Goal: Transaction & Acquisition: Purchase product/service

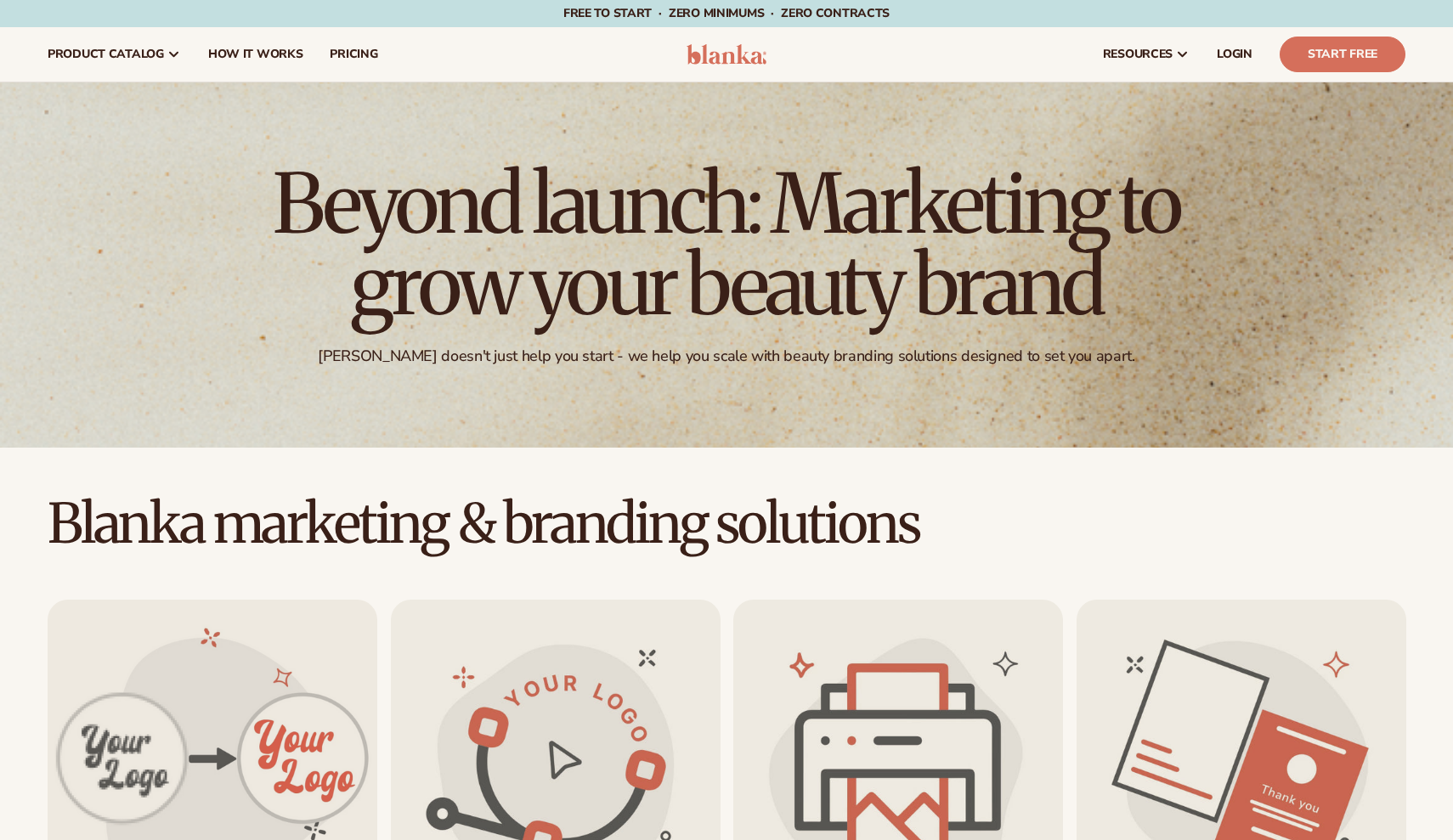
scroll to position [318, 0]
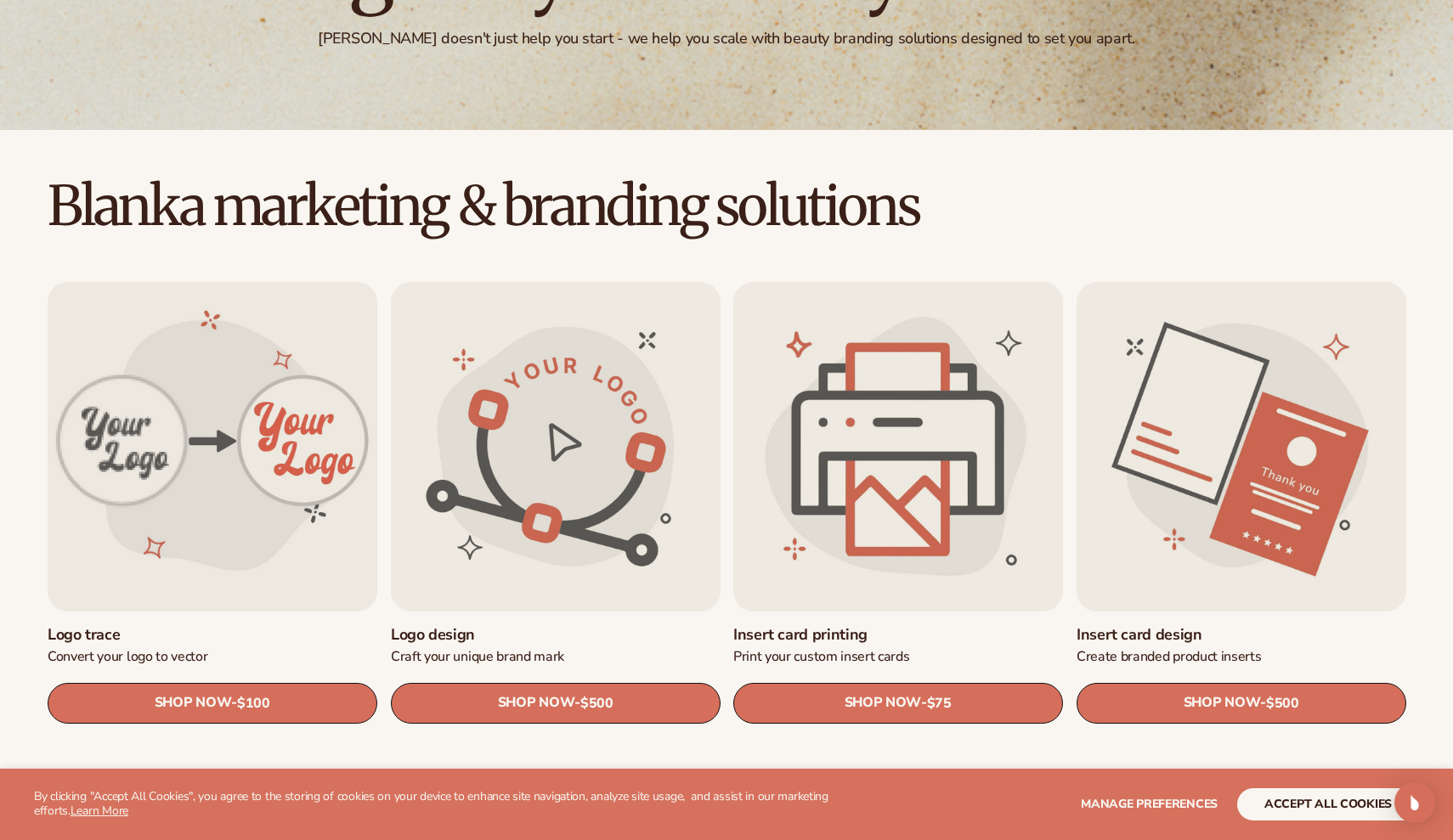
click at [956, 625] on link "Insert card printing" at bounding box center [898, 635] width 330 height 20
click at [1069, 207] on h2 "Blanka marketing & branding solutions" at bounding box center [726, 206] width 1453 height 57
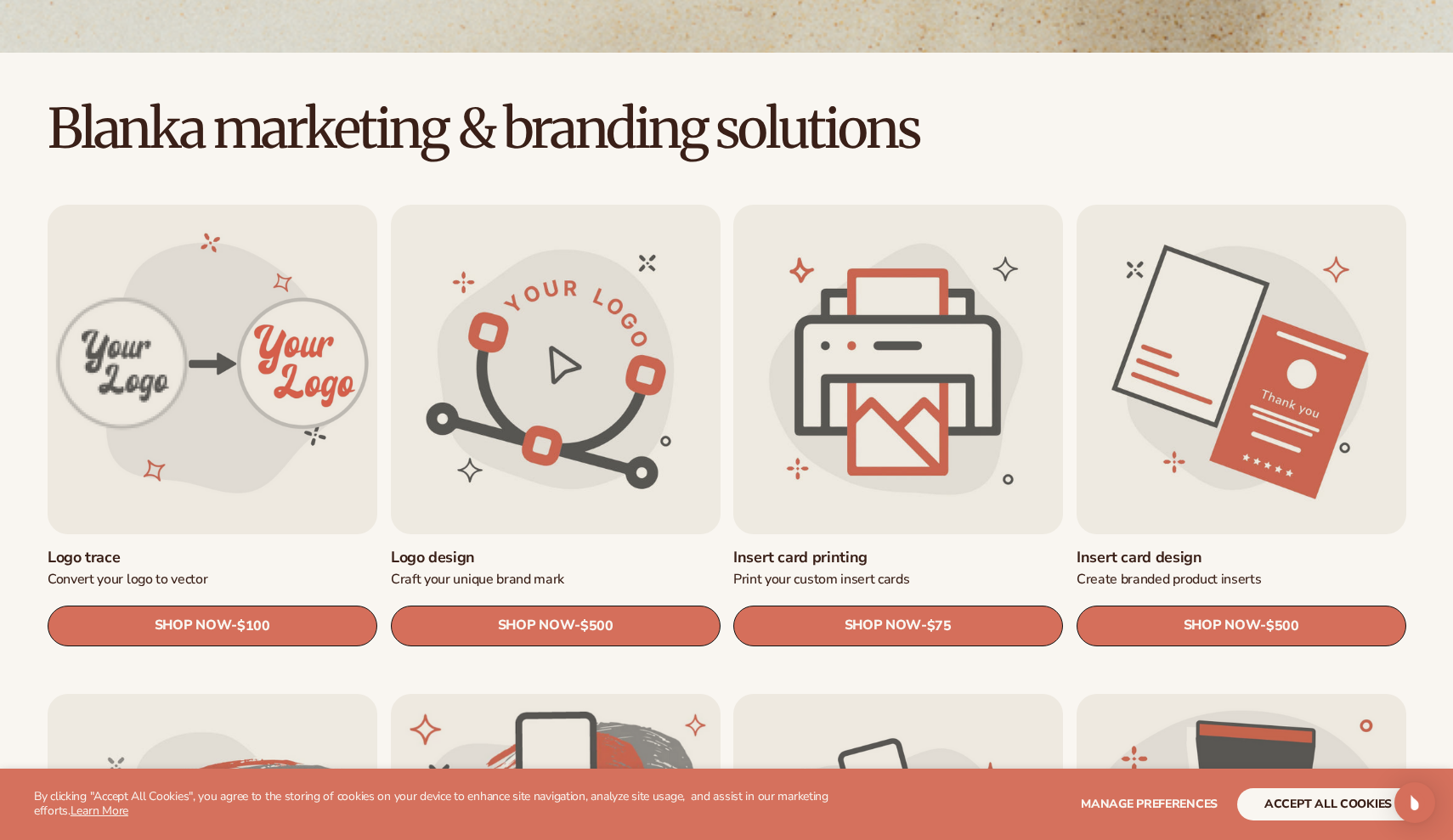
scroll to position [396, 0]
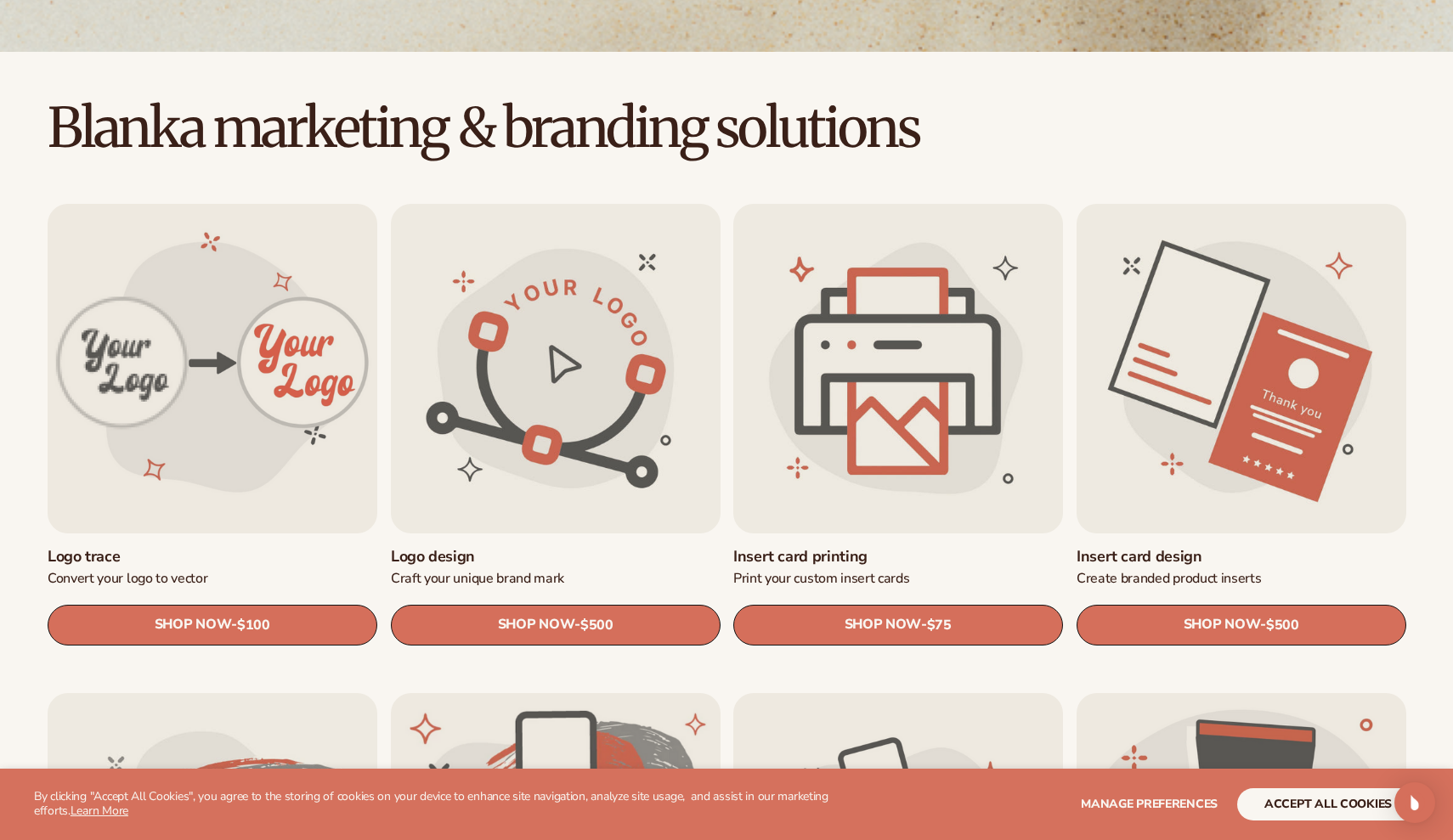
click at [1242, 547] on link "Insert card design" at bounding box center [1242, 557] width 330 height 20
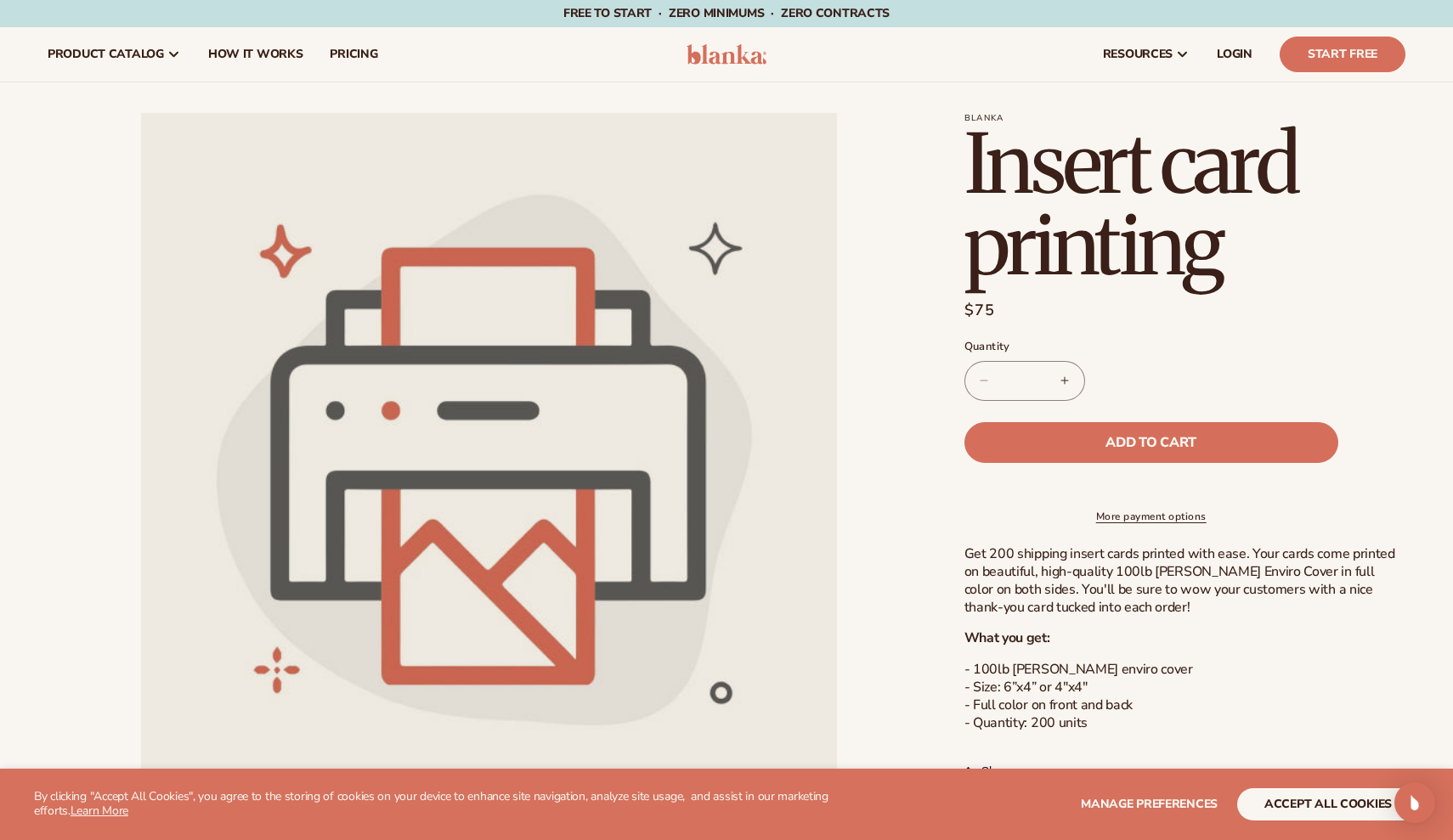
click at [1209, 616] on p "Get 200 shipping insert cards printed with ease. Your cards come printed on bea…" at bounding box center [1185, 581] width 441 height 70
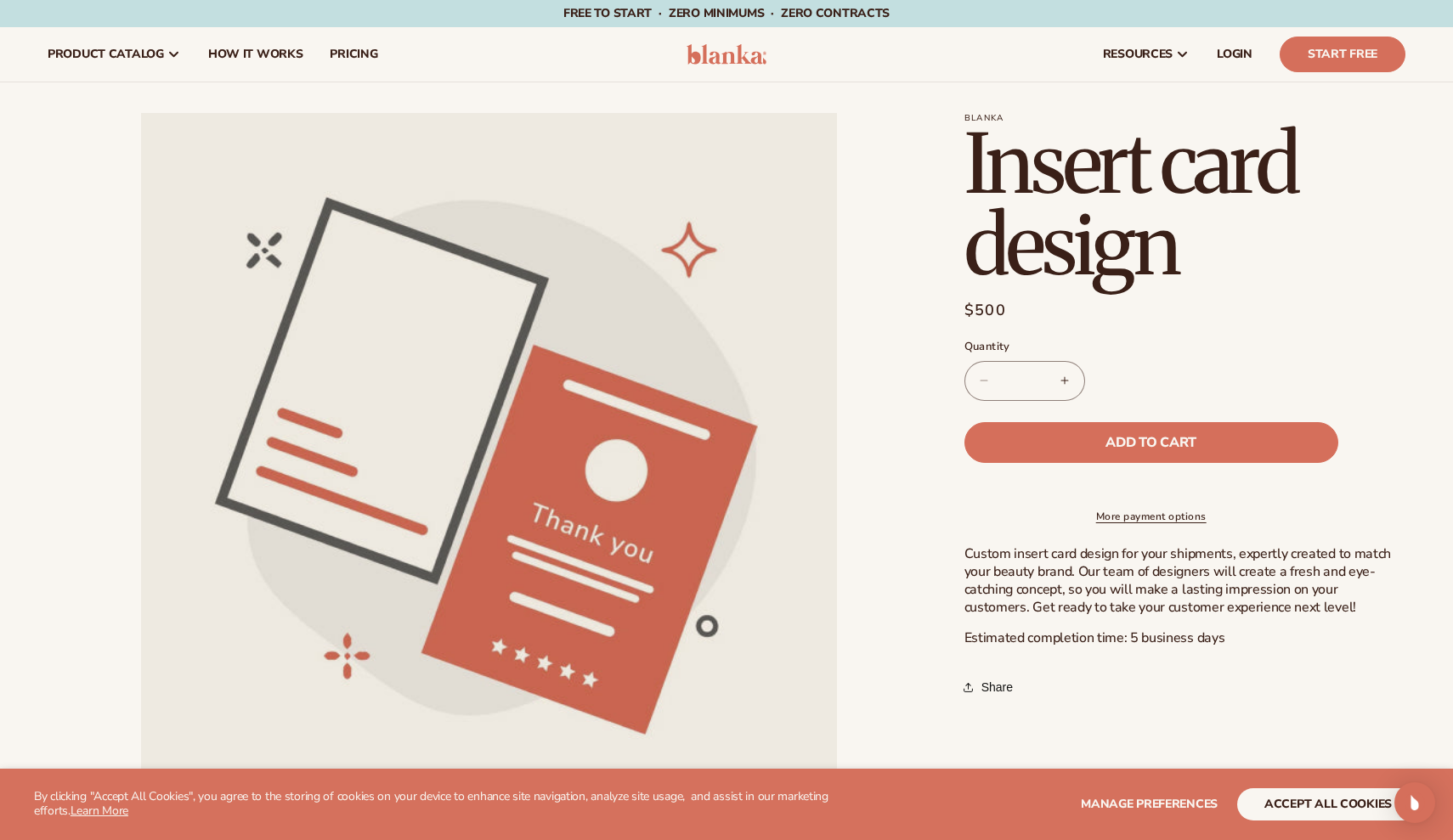
click at [1391, 406] on section "[PERSON_NAME] Insert card design Insert card design Regular price $500 Sale pri…" at bounding box center [1185, 409] width 441 height 593
click at [1158, 719] on div "[PERSON_NAME] Insert card design Insert card design Regular price $500 Sale pri…" at bounding box center [1168, 693] width 475 height 1161
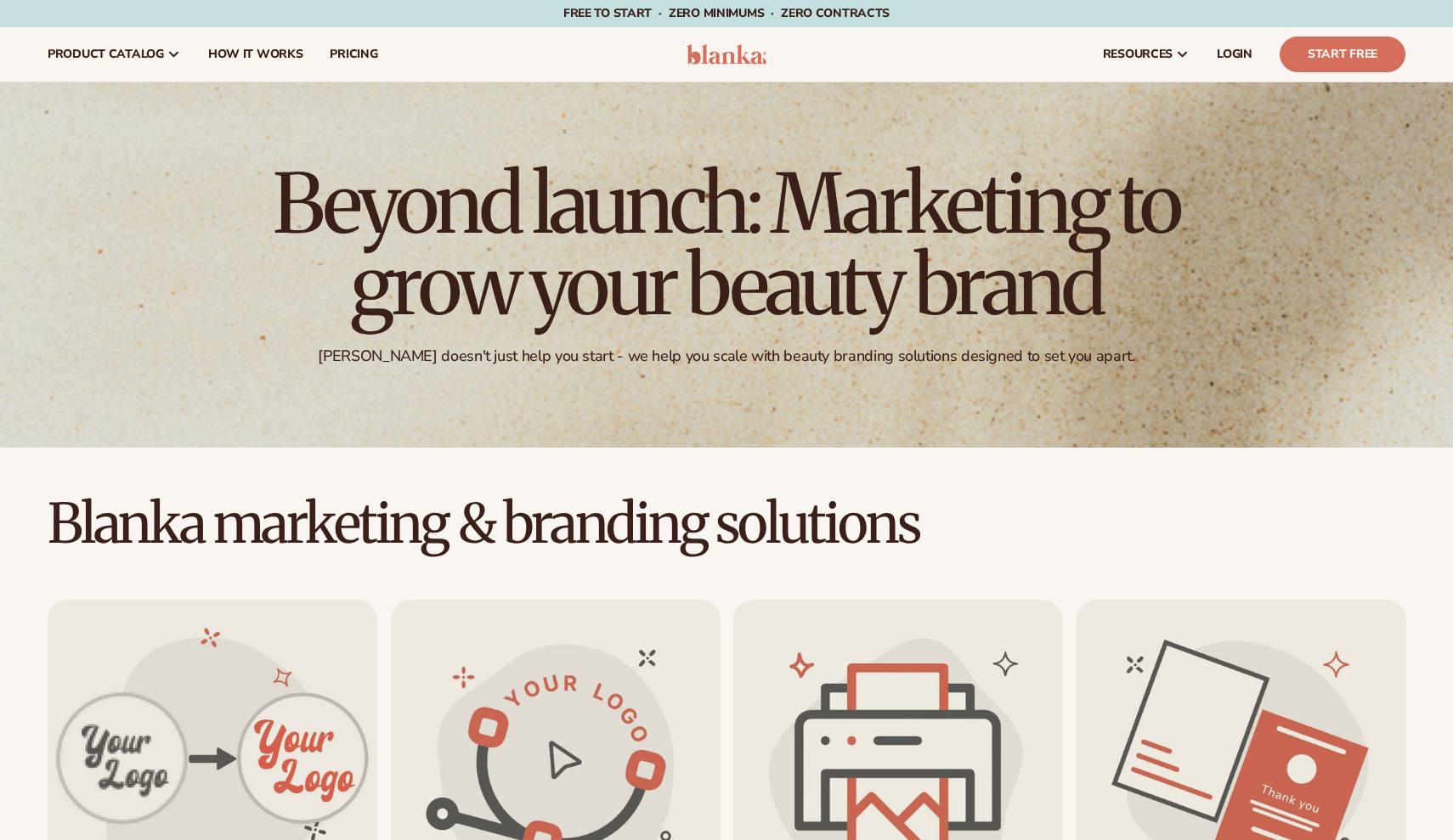
scroll to position [396, 0]
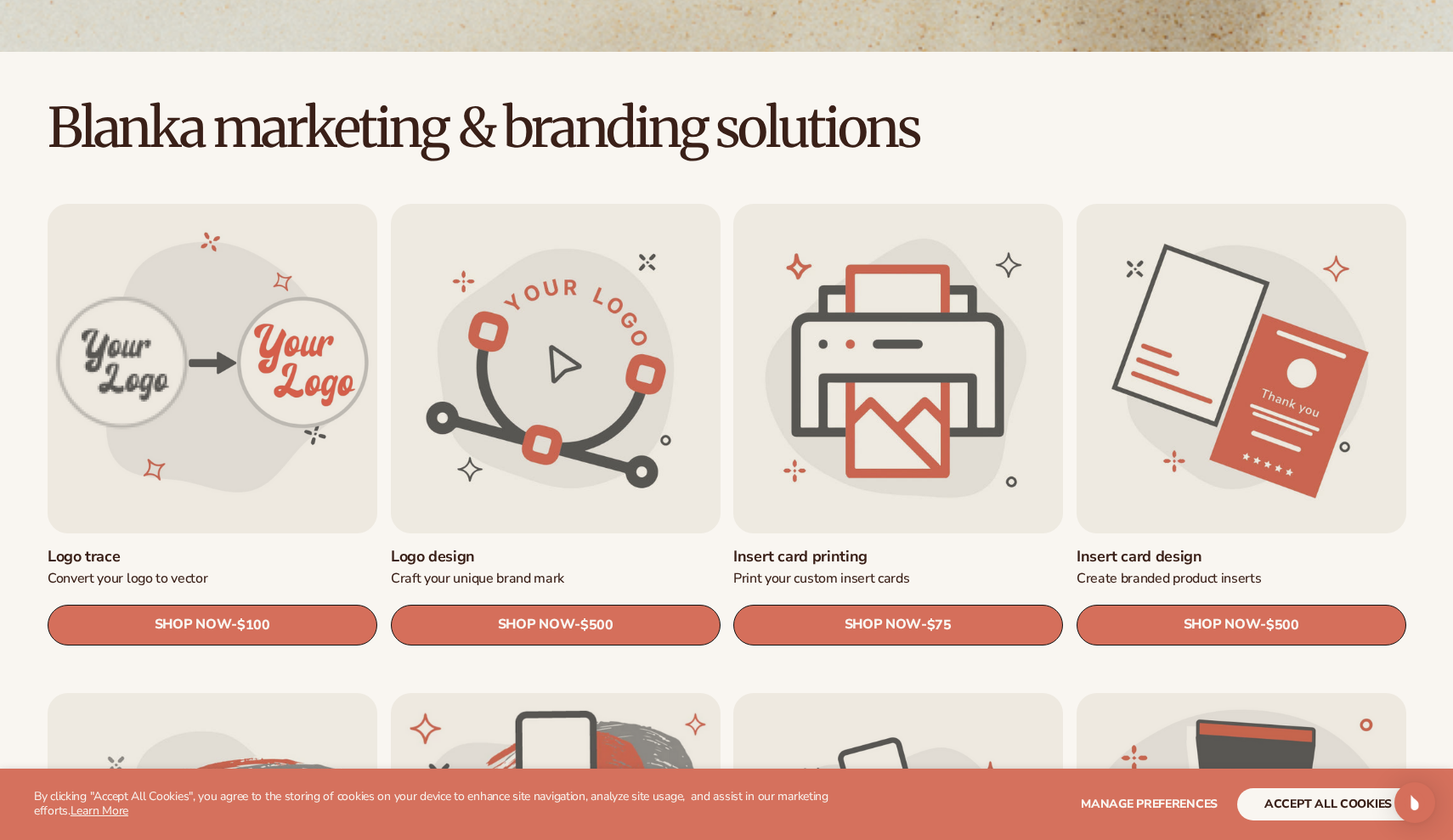
click at [858, 547] on link "Insert card printing" at bounding box center [898, 557] width 330 height 20
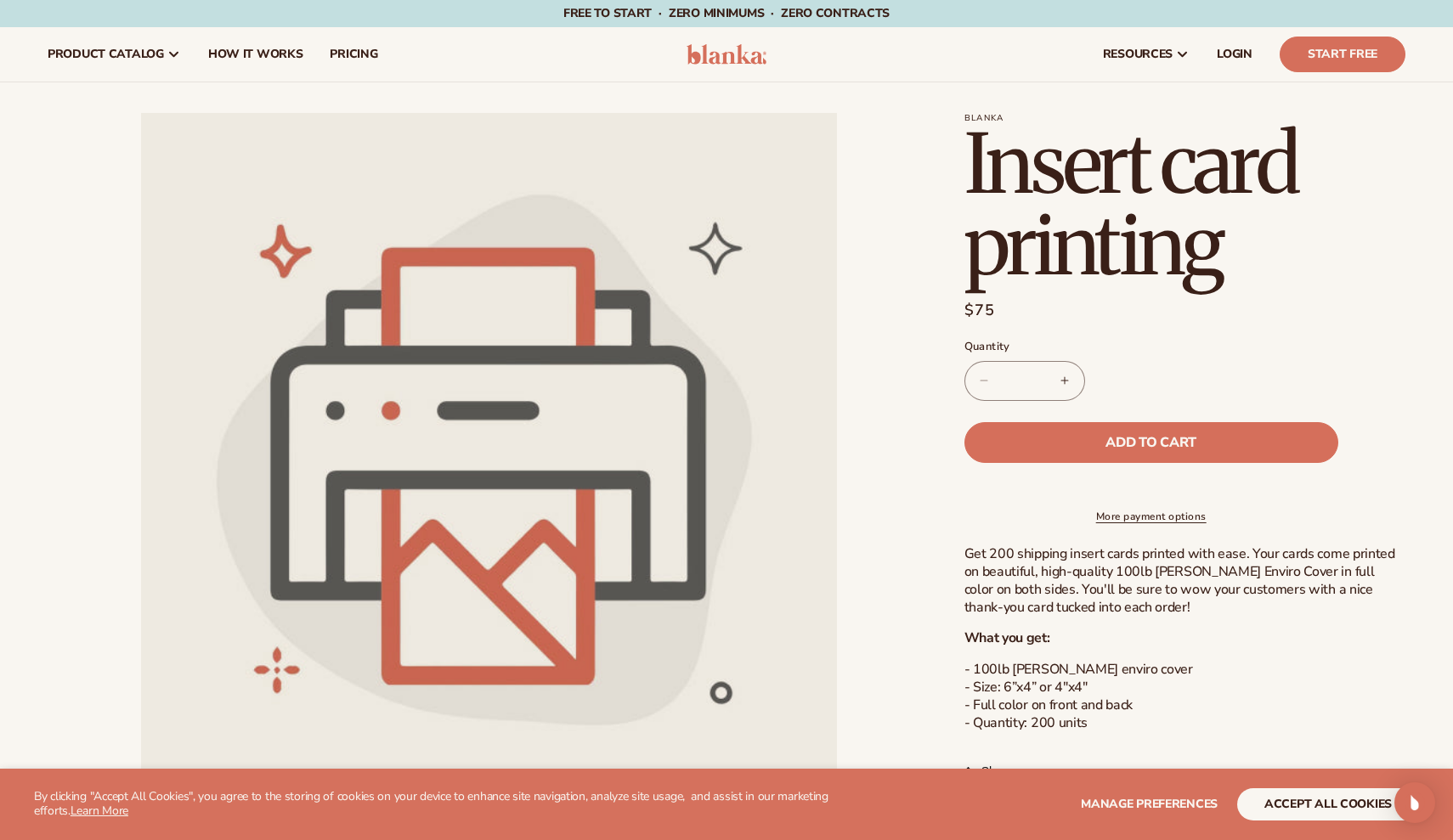
click at [1345, 255] on h1 "Insert card printing" at bounding box center [1185, 204] width 441 height 163
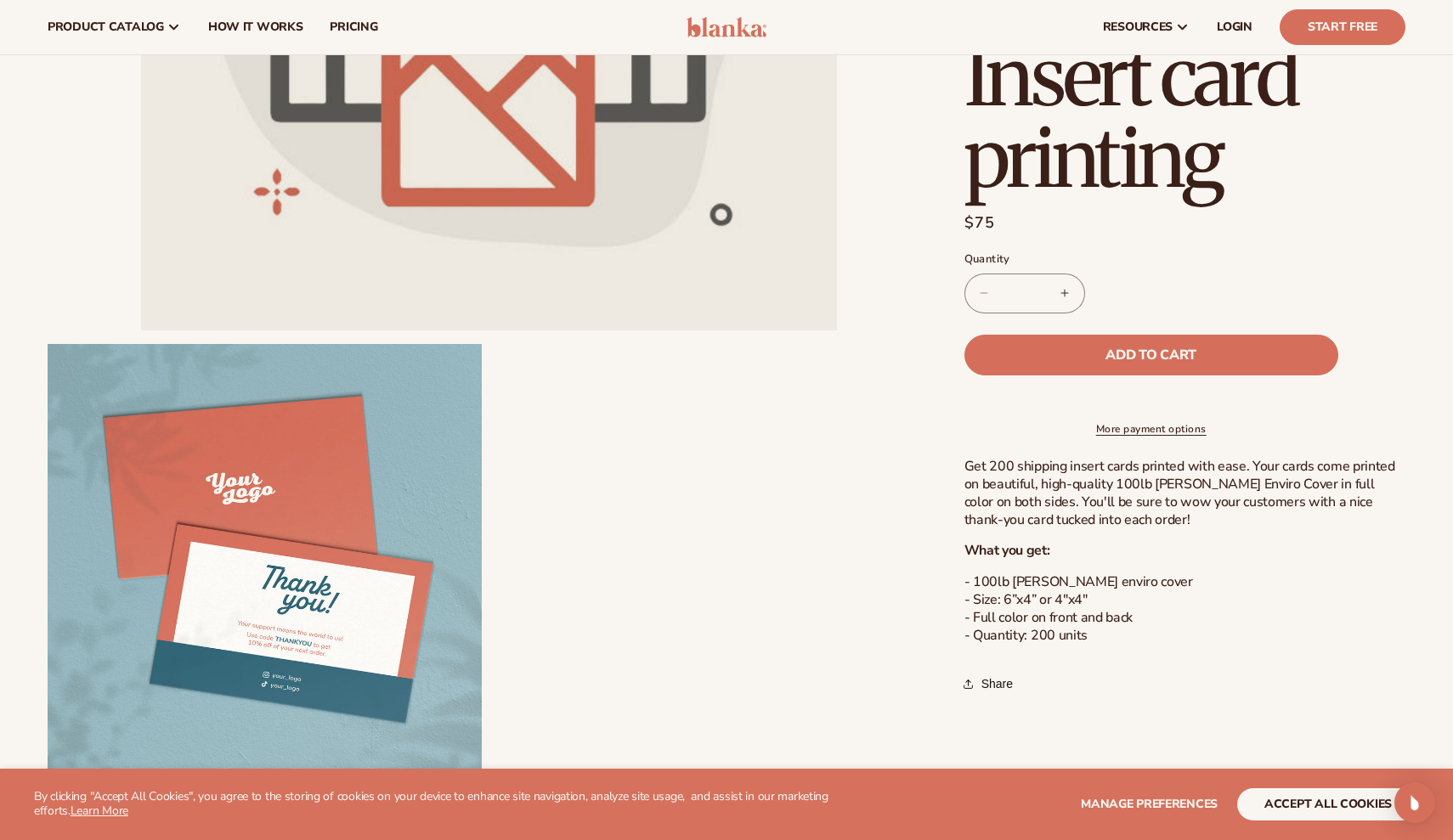
scroll to position [490, 0]
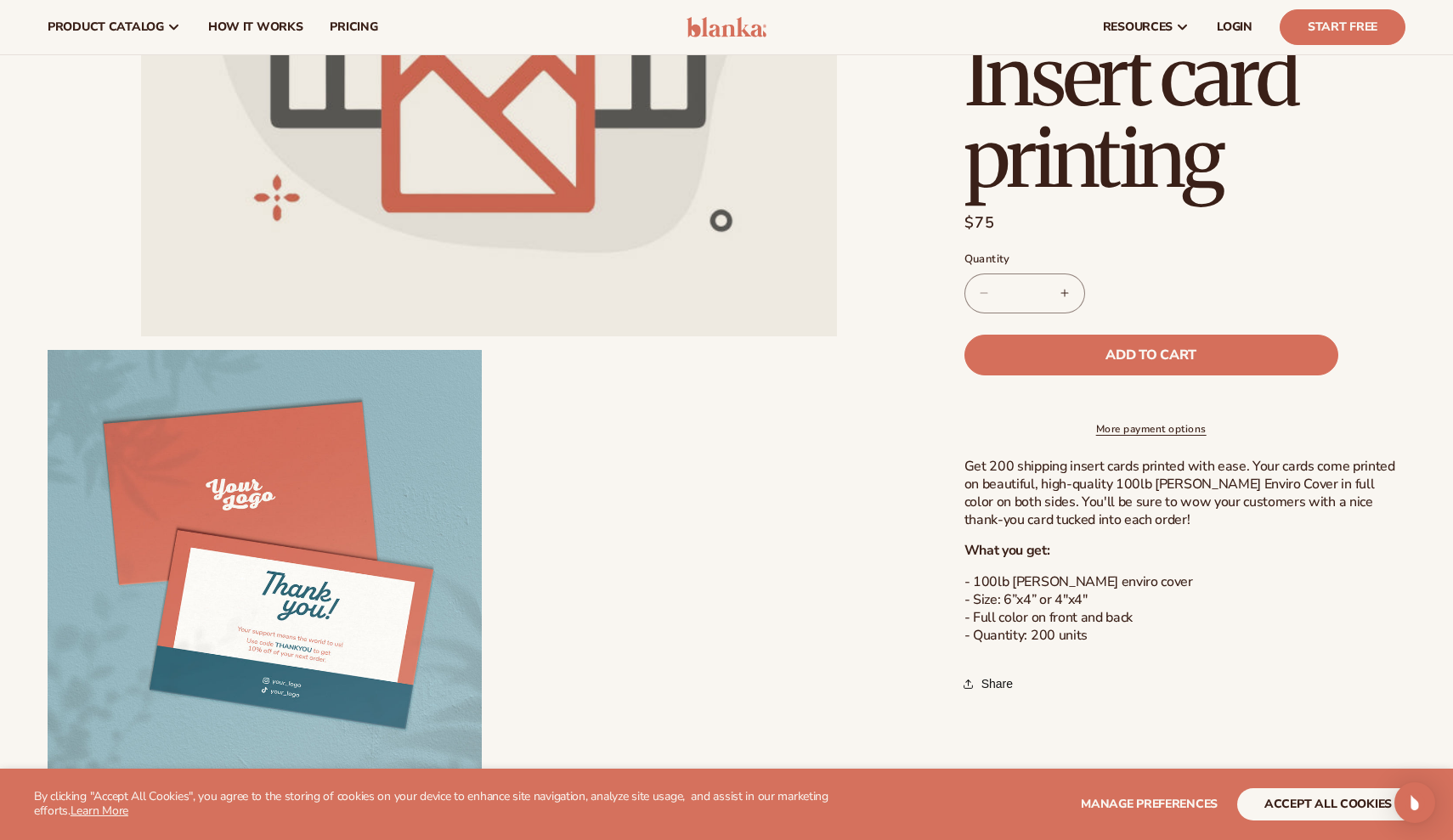
click at [1121, 550] on div "Get 200 shipping insert cards printed with ease. Your cards come printed on bea…" at bounding box center [1185, 551] width 441 height 186
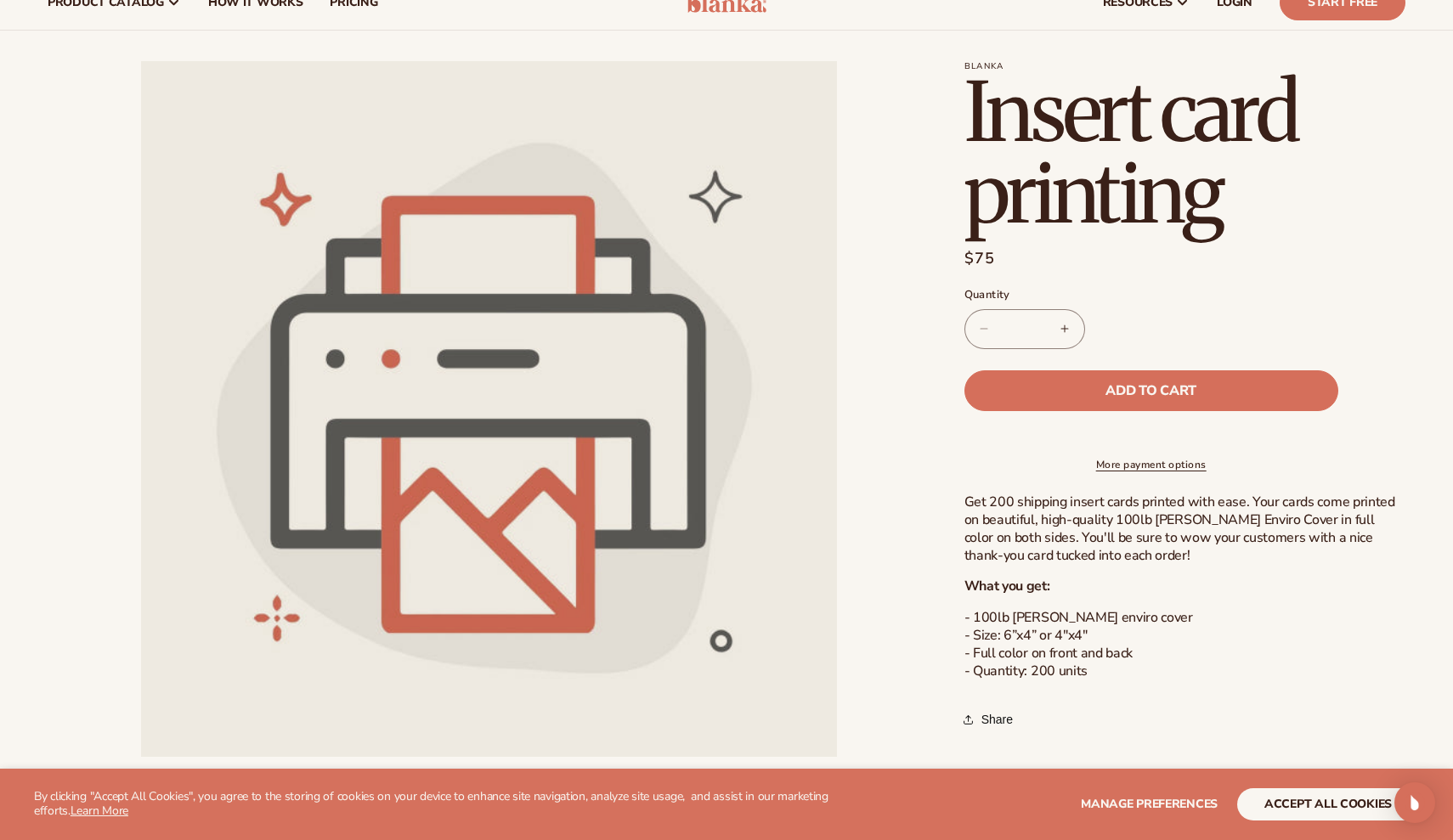
scroll to position [56, 0]
